Goal: Task Accomplishment & Management: Use online tool/utility

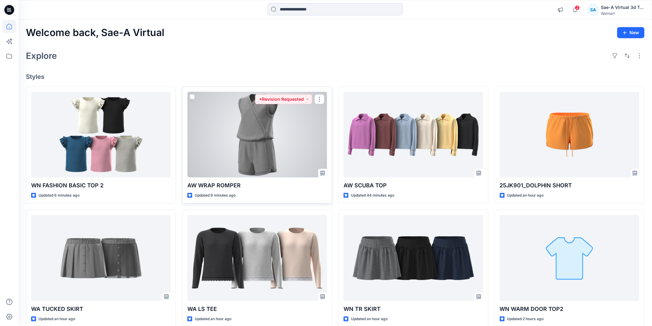
click at [256, 155] on div at bounding box center [257, 135] width 140 height 86
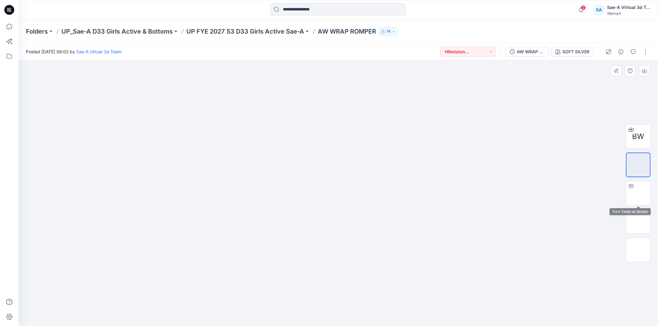
drag, startPoint x: 634, startPoint y: 199, endPoint x: 597, endPoint y: 226, distance: 45.8
click at [523, 193] on img at bounding box center [638, 193] width 0 height 0
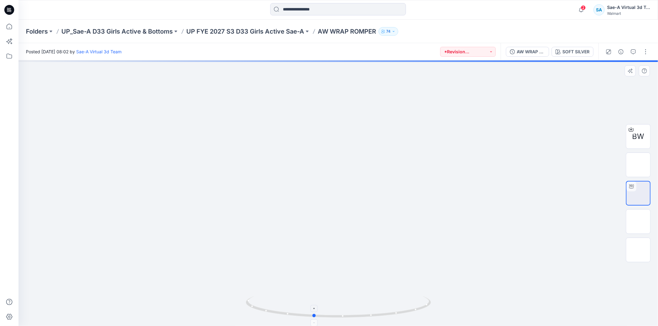
drag, startPoint x: 380, startPoint y: 303, endPoint x: 349, endPoint y: 303, distance: 31.4
click at [358, 288] on icon at bounding box center [339, 307] width 187 height 23
drag, startPoint x: 371, startPoint y: 275, endPoint x: 380, endPoint y: 110, distance: 165.2
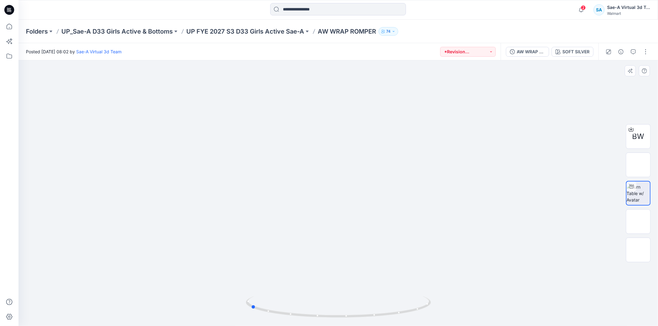
drag, startPoint x: 384, startPoint y: 312, endPoint x: 514, endPoint y: 301, distance: 130.2
click at [514, 288] on div at bounding box center [337, 193] width 639 height 266
drag, startPoint x: 426, startPoint y: 191, endPoint x: 435, endPoint y: 288, distance: 96.7
click at [523, 54] on div "AW WRAP ROMPER_ADM_REV2_SAEA 091525" at bounding box center [530, 51] width 28 height 7
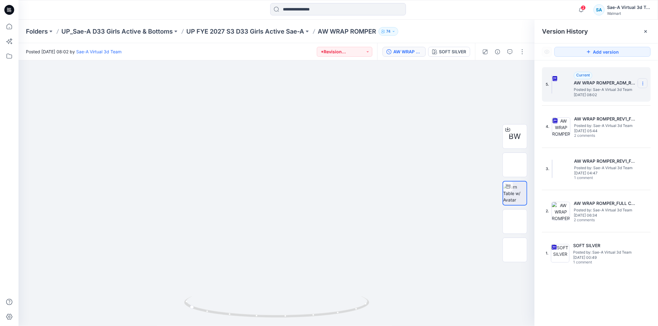
click at [523, 84] on icon at bounding box center [642, 83] width 5 height 5
click at [523, 122] on span "Rename Version" at bounding box center [601, 120] width 32 height 7
click at [523, 81] on input "**********" at bounding box center [612, 83] width 68 height 10
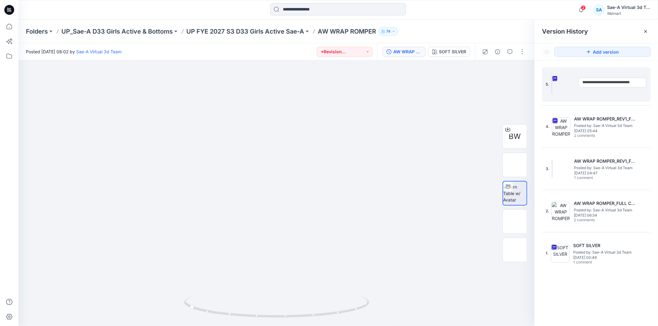
drag, startPoint x: 617, startPoint y: 83, endPoint x: 771, endPoint y: 81, distance: 153.8
click at [523, 81] on html "2 Notifications Your style WN FASHION BASIC TOP 2 has been updated with WN FASH…" at bounding box center [329, 163] width 658 height 326
type input "**********"
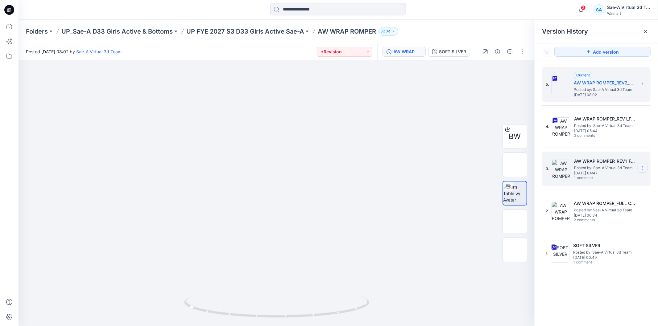
click at [523, 165] on section at bounding box center [642, 168] width 10 height 10
click at [523, 194] on span "Rename Version" at bounding box center [601, 192] width 32 height 7
click at [523, 168] on input "**********" at bounding box center [612, 167] width 68 height 10
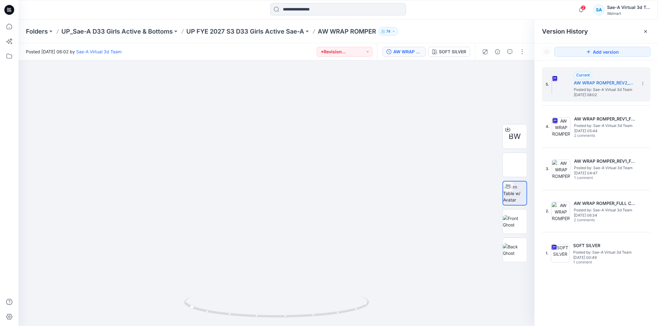
click at [511, 25] on div "Folders UP_Sae-A D33 Girls Active & Bottoms UP FYE 2027 S3 D33 Girls Active Sae…" at bounding box center [337, 31] width 639 height 23
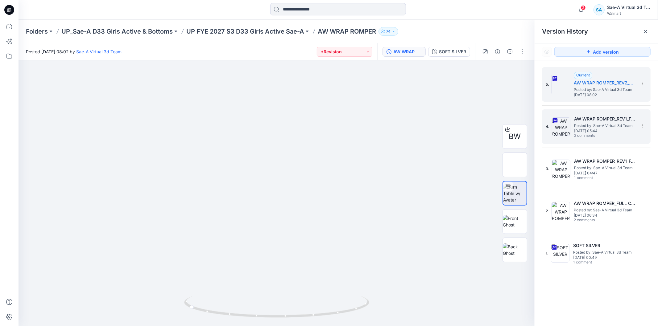
click at [523, 137] on span "2 comments" at bounding box center [595, 135] width 43 height 5
